Goal: Task Accomplishment & Management: Manage account settings

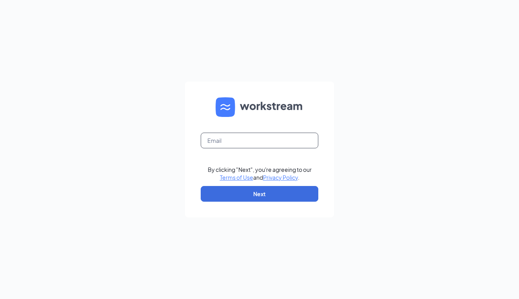
click at [231, 141] on input "text" at bounding box center [260, 140] width 118 height 16
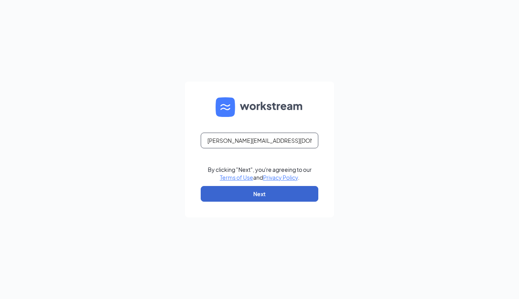
type input "[PERSON_NAME][EMAIL_ADDRESS][DOMAIN_NAME]"
click at [247, 193] on button "Next" at bounding box center [260, 194] width 118 height 16
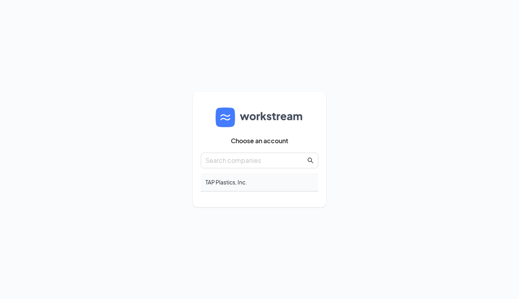
click at [235, 183] on div "TAP Plastics, Inc." at bounding box center [260, 182] width 118 height 18
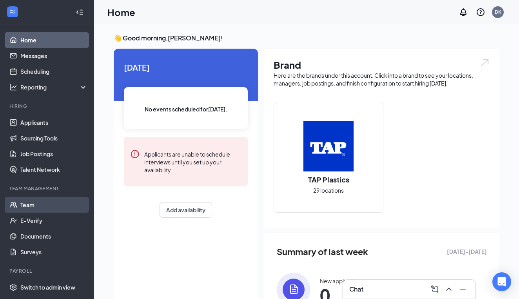
click at [30, 207] on link "Team" at bounding box center [53, 205] width 67 height 16
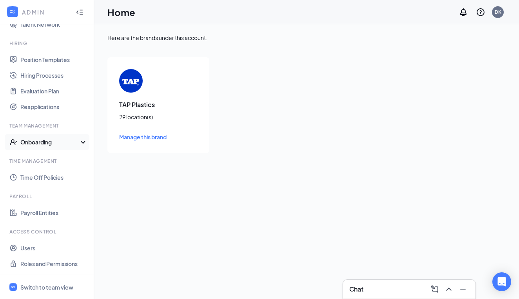
click at [83, 143] on icon at bounding box center [85, 143] width 6 height 0
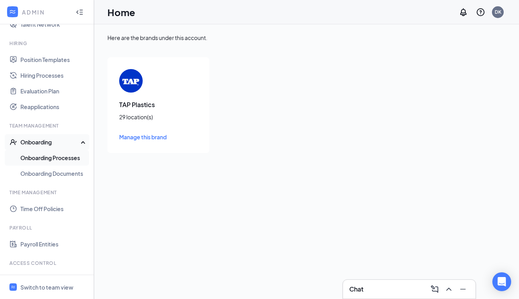
click at [75, 158] on link "Onboarding Processes" at bounding box center [53, 158] width 67 height 16
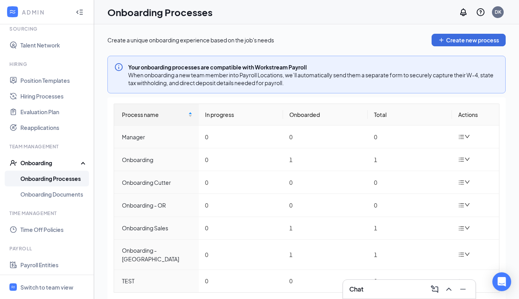
scroll to position [159, 0]
click at [467, 159] on icon "down" at bounding box center [466, 158] width 5 height 5
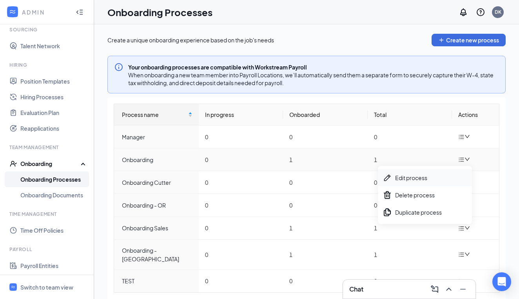
click at [419, 181] on div "Edit process" at bounding box center [425, 177] width 85 height 9
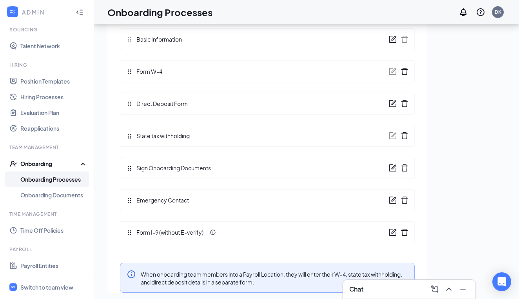
scroll to position [35, 0]
click at [392, 170] on icon "form" at bounding box center [393, 168] width 8 height 8
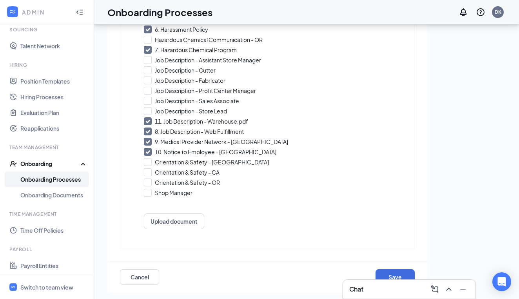
scroll to position [188, 0]
click at [146, 281] on button "Cancel" at bounding box center [139, 277] width 39 height 16
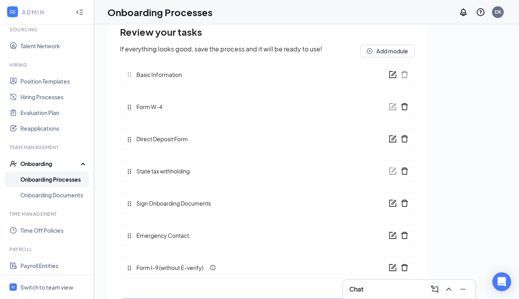
scroll to position [66, 0]
click at [75, 196] on link "Onboarding Documents" at bounding box center [53, 195] width 67 height 16
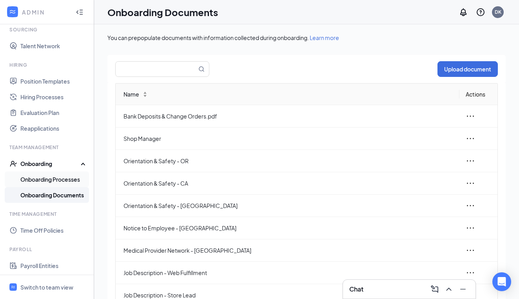
click at [78, 180] on link "Onboarding Processes" at bounding box center [53, 179] width 67 height 16
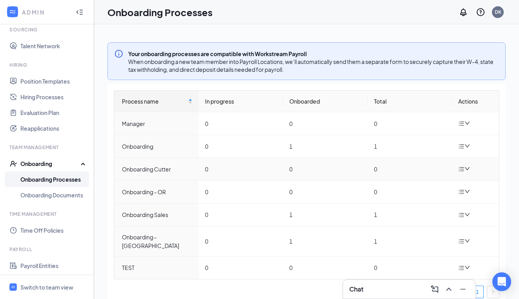
scroll to position [13, 0]
click at [467, 214] on icon "down" at bounding box center [466, 214] width 5 height 5
click at [412, 233] on div "Edit process" at bounding box center [425, 232] width 85 height 9
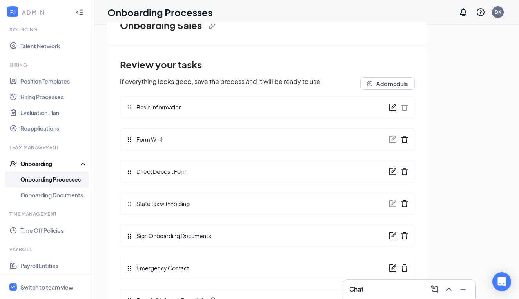
scroll to position [36, 0]
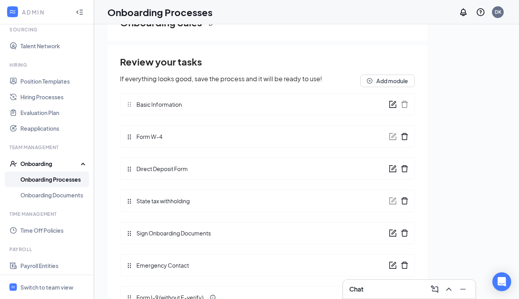
click at [393, 233] on icon "form" at bounding box center [393, 231] width 5 height 5
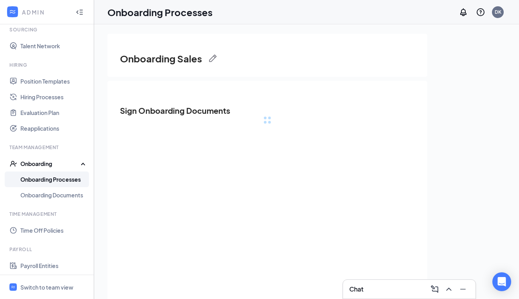
scroll to position [0, 0]
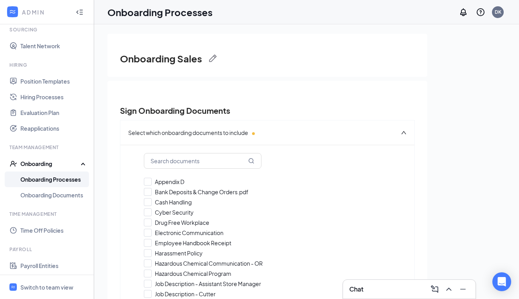
checkbox input "true"
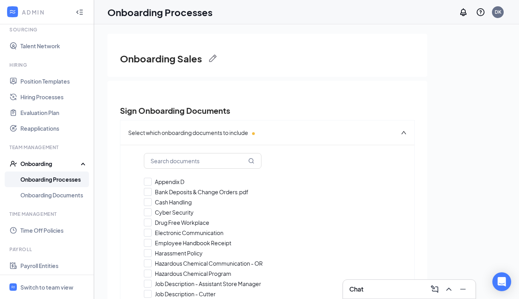
checkbox input "true"
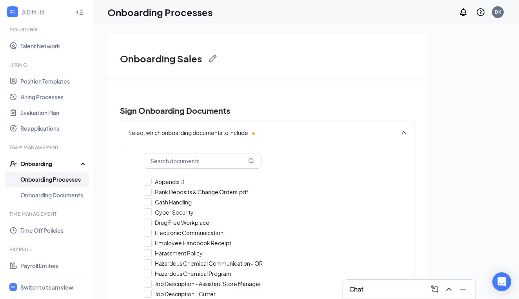
checkbox input "true"
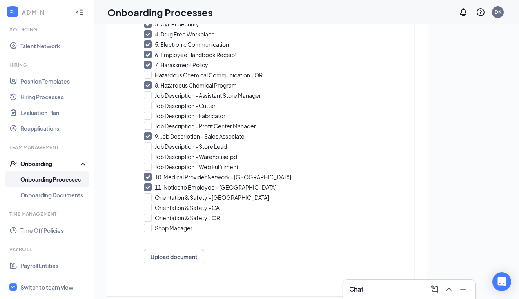
scroll to position [188, 0]
click at [149, 210] on div at bounding box center [148, 207] width 8 height 8
click at [149, 210] on input "Orientation & Safety - CA" at bounding box center [267, 207] width 247 height 8
click at [147, 208] on icon "Checkmark" at bounding box center [148, 207] width 4 height 3
click at [147, 208] on input "12. Orientation & Safety - CA" at bounding box center [267, 207] width 247 height 8
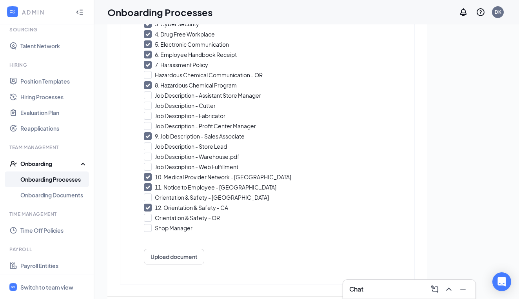
checkbox input "false"
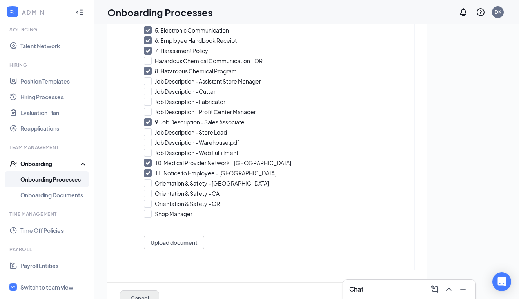
click at [143, 297] on button "Cancel" at bounding box center [139, 298] width 39 height 16
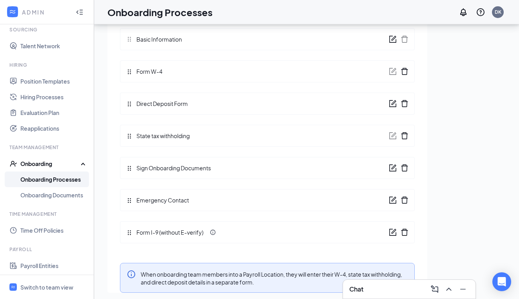
scroll to position [66, 0]
click at [464, 290] on icon "Minimize" at bounding box center [462, 288] width 9 height 9
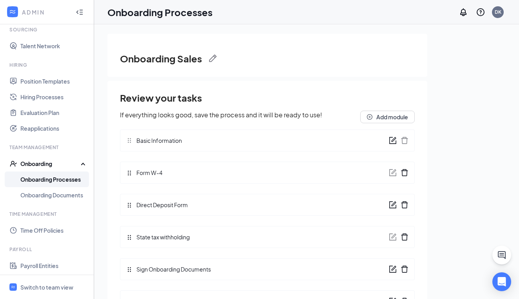
scroll to position [0, 0]
click at [82, 14] on icon "Collapse" at bounding box center [80, 12] width 8 height 8
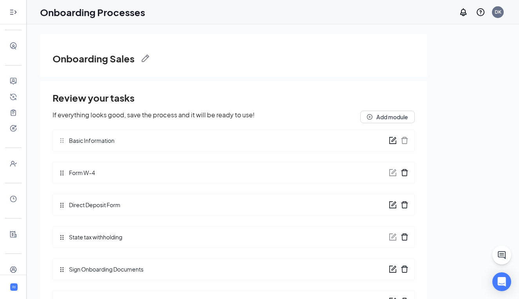
click at [16, 13] on icon "Expand" at bounding box center [13, 12] width 8 height 8
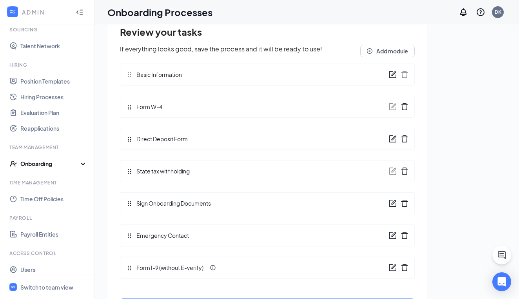
scroll to position [66, 0]
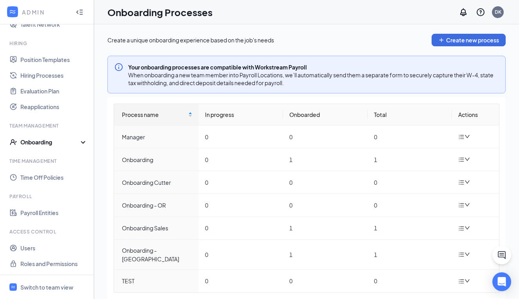
scroll to position [180, 0]
